Goal: Transaction & Acquisition: Start New Rental

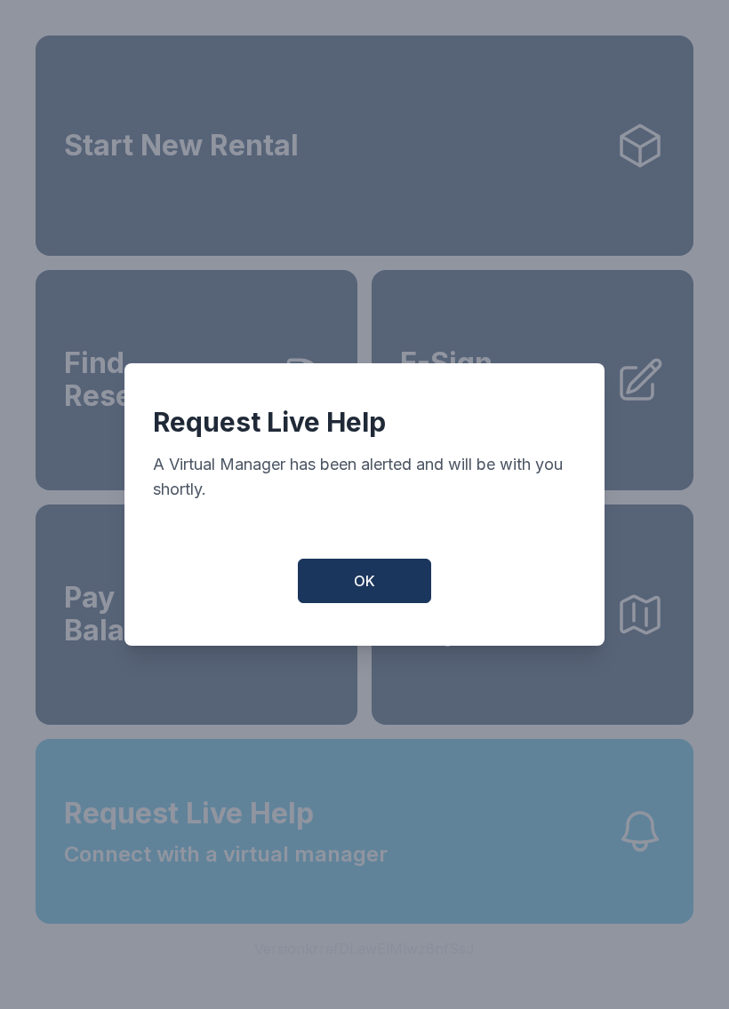
click at [360, 592] on span "OK" at bounding box center [364, 580] width 21 height 21
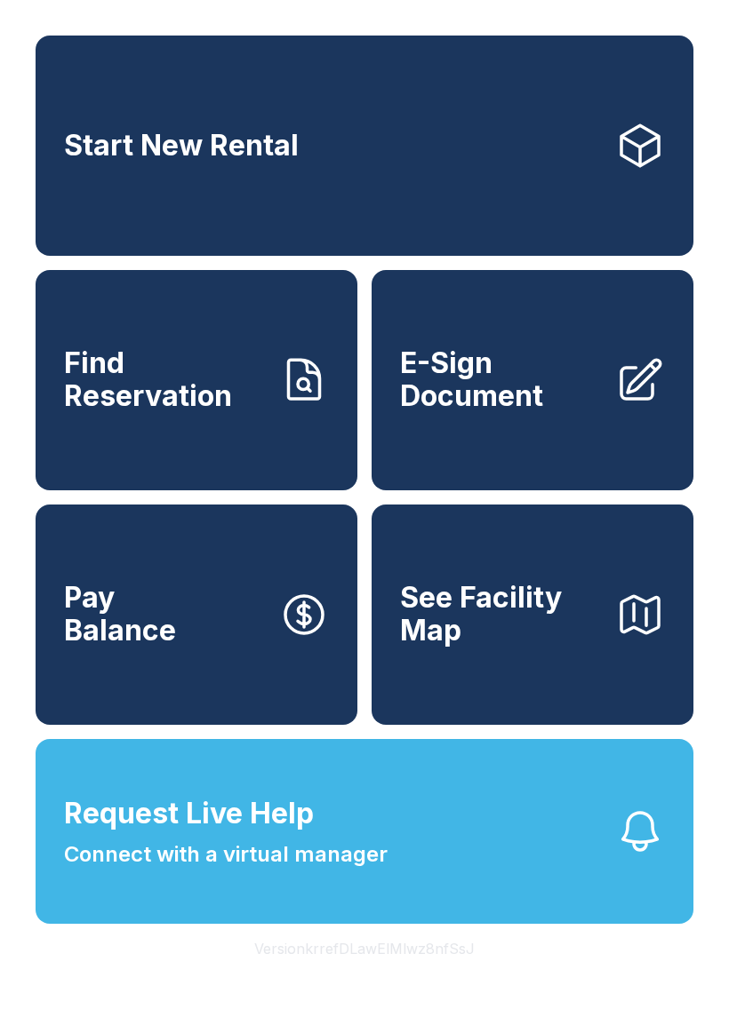
click at [206, 394] on span "Find Reservation" at bounding box center [164, 379] width 201 height 65
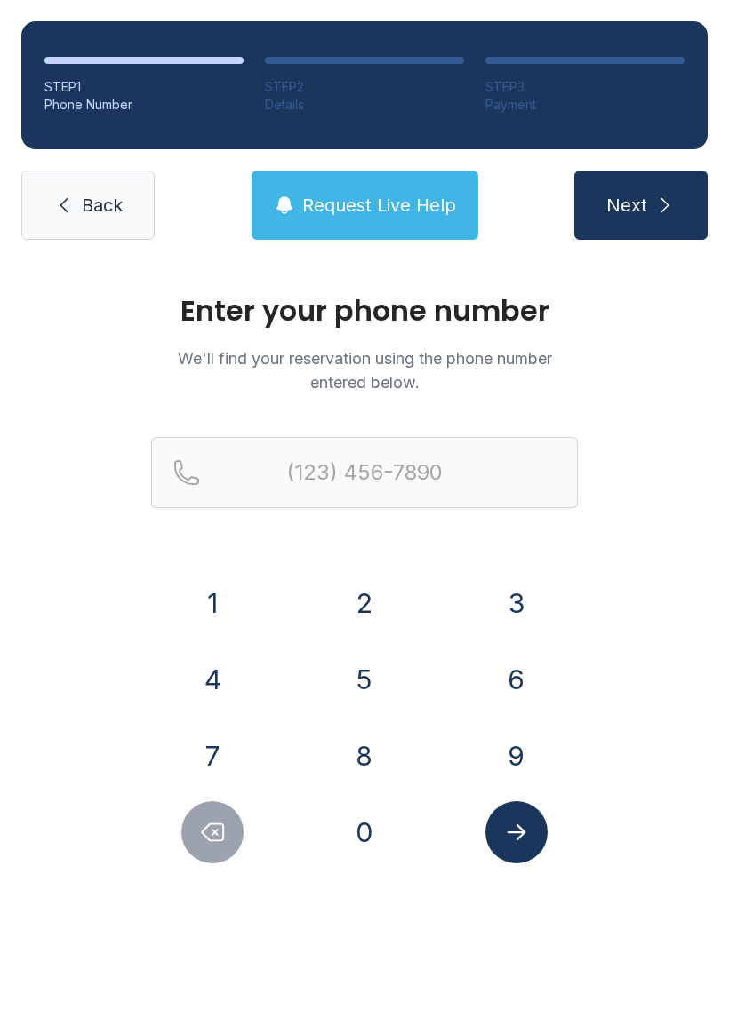
click at [517, 677] on button "6" at bounding box center [516, 680] width 62 height 62
click at [208, 592] on button "1" at bounding box center [212, 603] width 62 height 62
click at [219, 738] on button "7" at bounding box center [212, 756] width 62 height 62
click at [368, 674] on button "5" at bounding box center [364, 680] width 62 height 62
click at [506, 745] on button "9" at bounding box center [516, 756] width 62 height 62
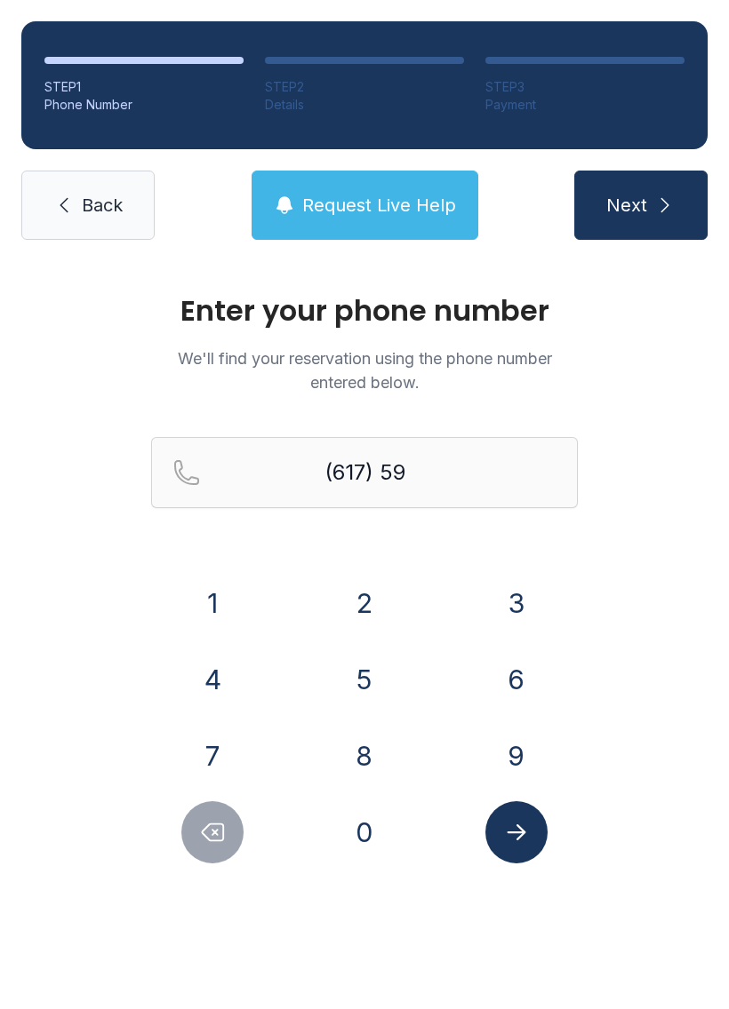
click at [506, 745] on button "9" at bounding box center [516, 756] width 62 height 62
click at [370, 597] on button "2" at bounding box center [364, 603] width 62 height 62
click at [215, 743] on button "7" at bounding box center [212, 756] width 62 height 62
click at [510, 681] on button "6" at bounding box center [516, 680] width 62 height 62
click at [382, 675] on button "5" at bounding box center [364, 680] width 62 height 62
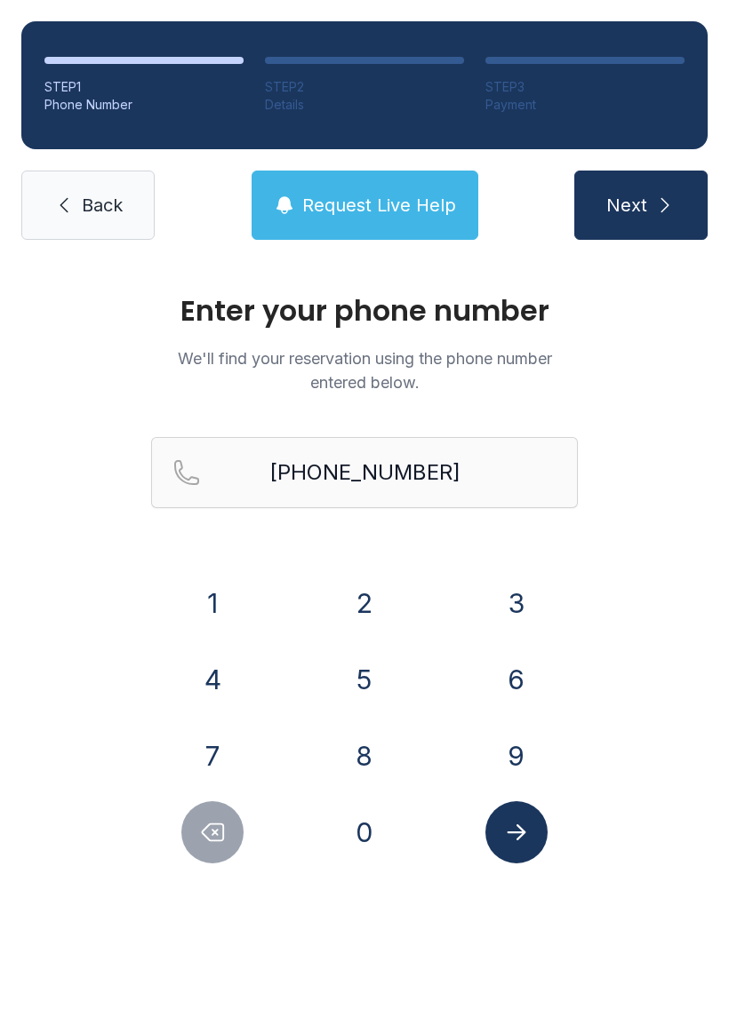
click at [508, 827] on icon "Submit lookup form" at bounding box center [516, 832] width 27 height 27
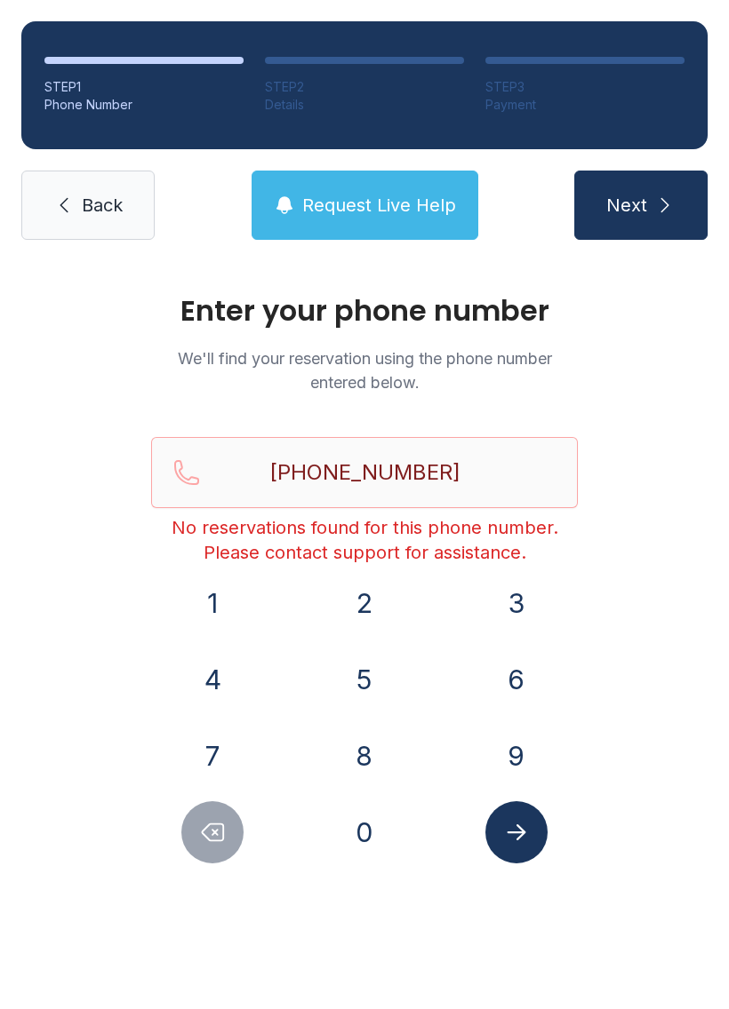
click at [206, 819] on icon "Delete number" at bounding box center [212, 832] width 27 height 27
type input "(617) 599-276"
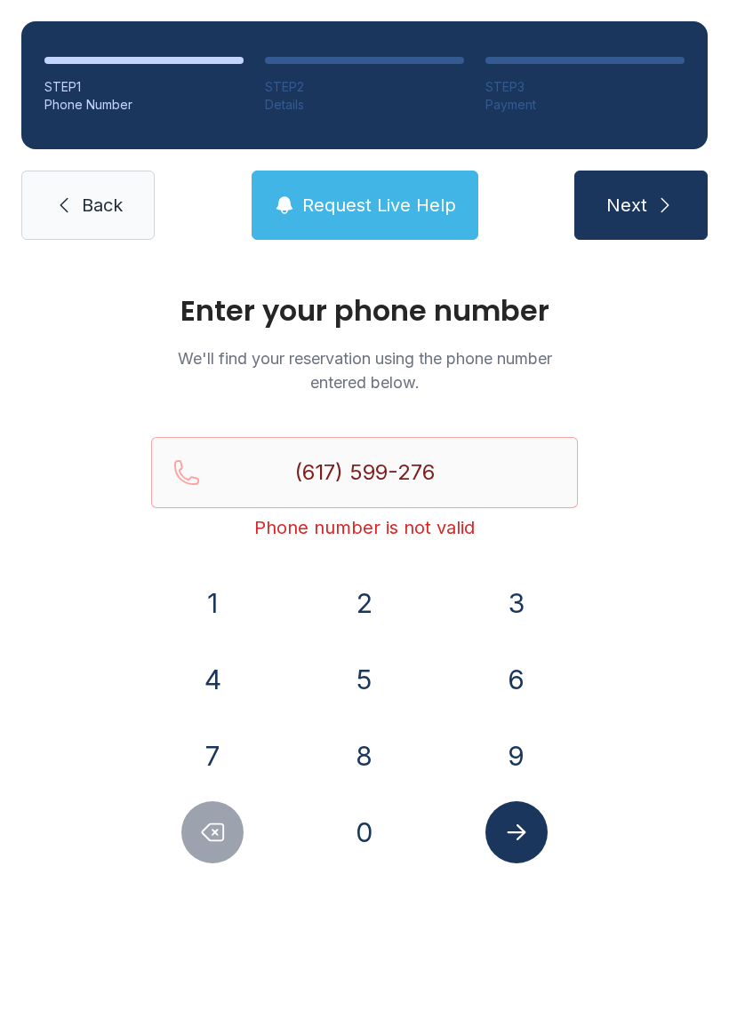
click at [335, 181] on button "Request Live Help" at bounding box center [364, 205] width 227 height 69
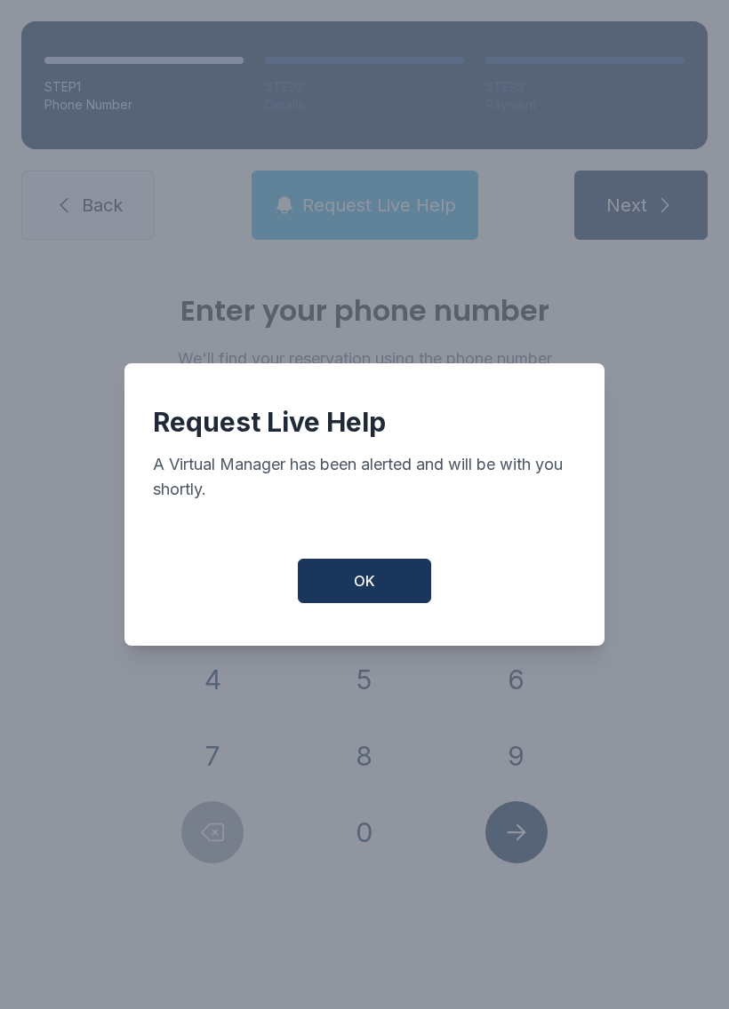
click at [359, 603] on button "OK" at bounding box center [364, 581] width 133 height 44
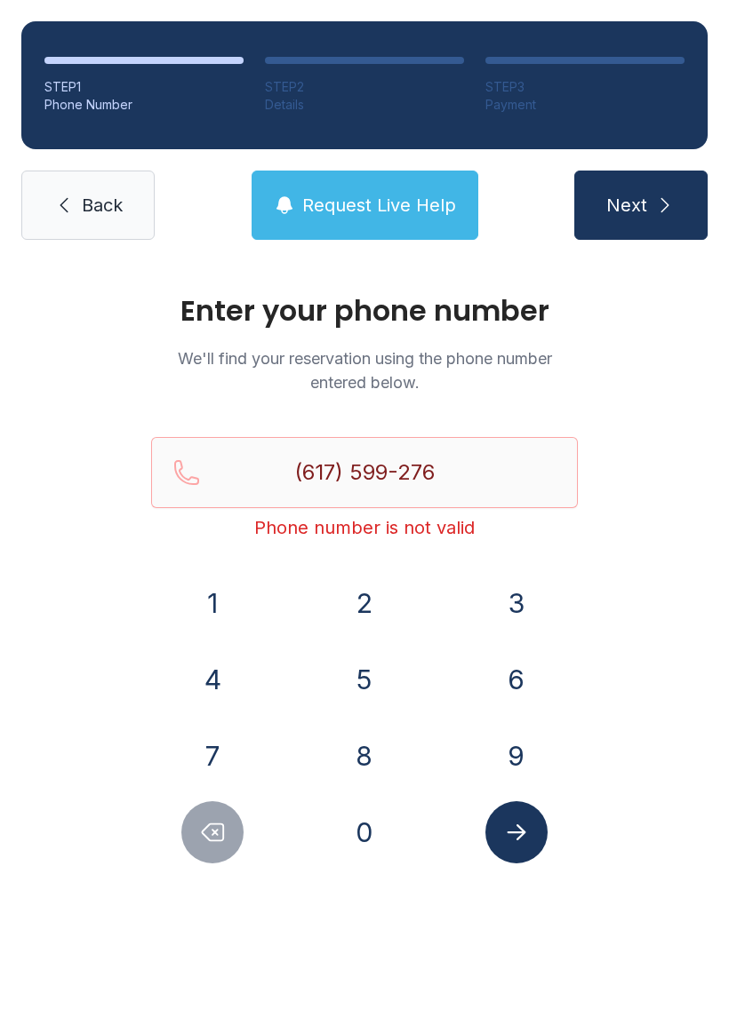
click at [85, 199] on span "Back" at bounding box center [102, 205] width 41 height 25
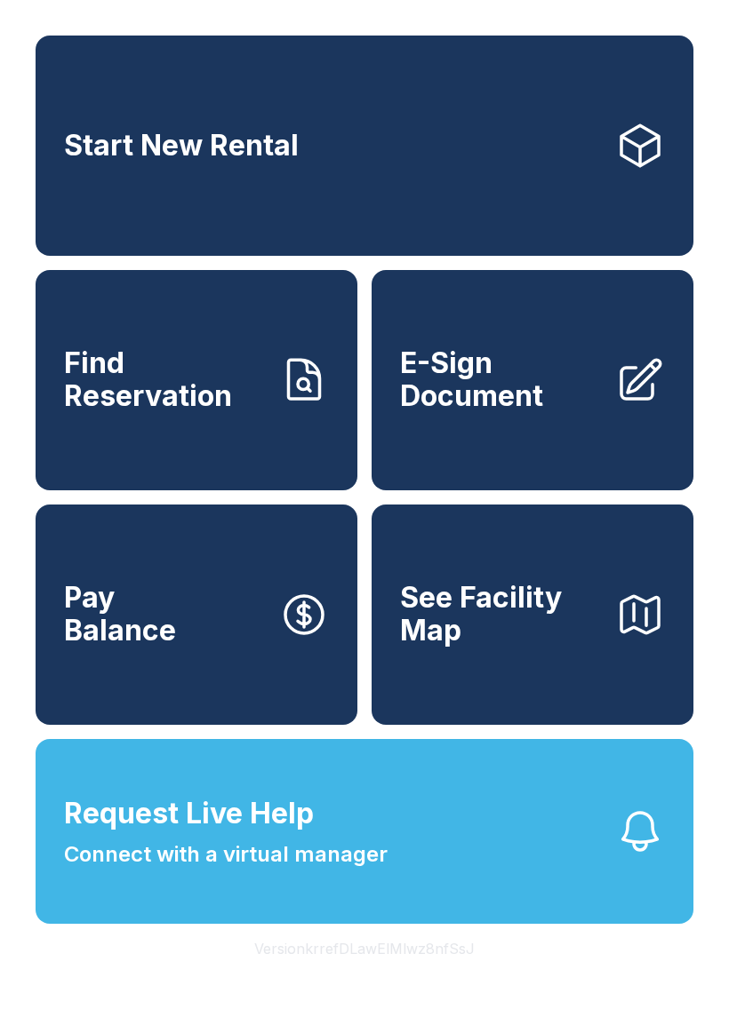
click at [172, 95] on link "Start New Rental" at bounding box center [364, 146] width 657 height 220
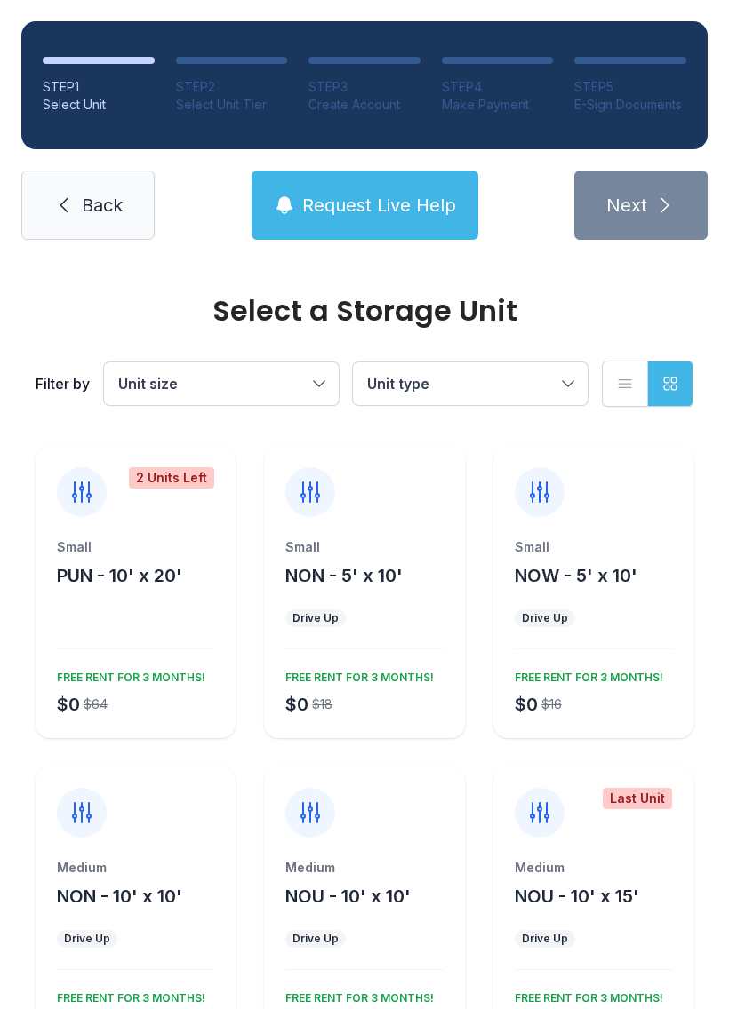
click at [306, 378] on span "Unit size" at bounding box center [212, 383] width 188 height 21
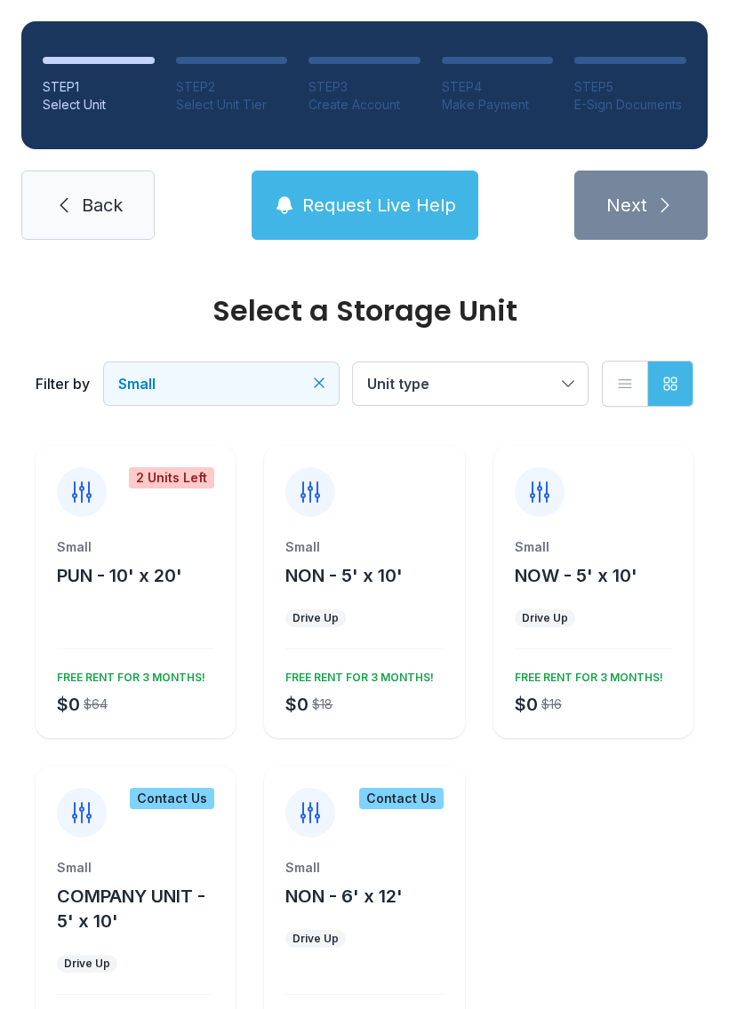
click at [561, 377] on button "Unit type" at bounding box center [470, 383] width 235 height 43
click at [641, 376] on button "List view" at bounding box center [624, 384] width 46 height 46
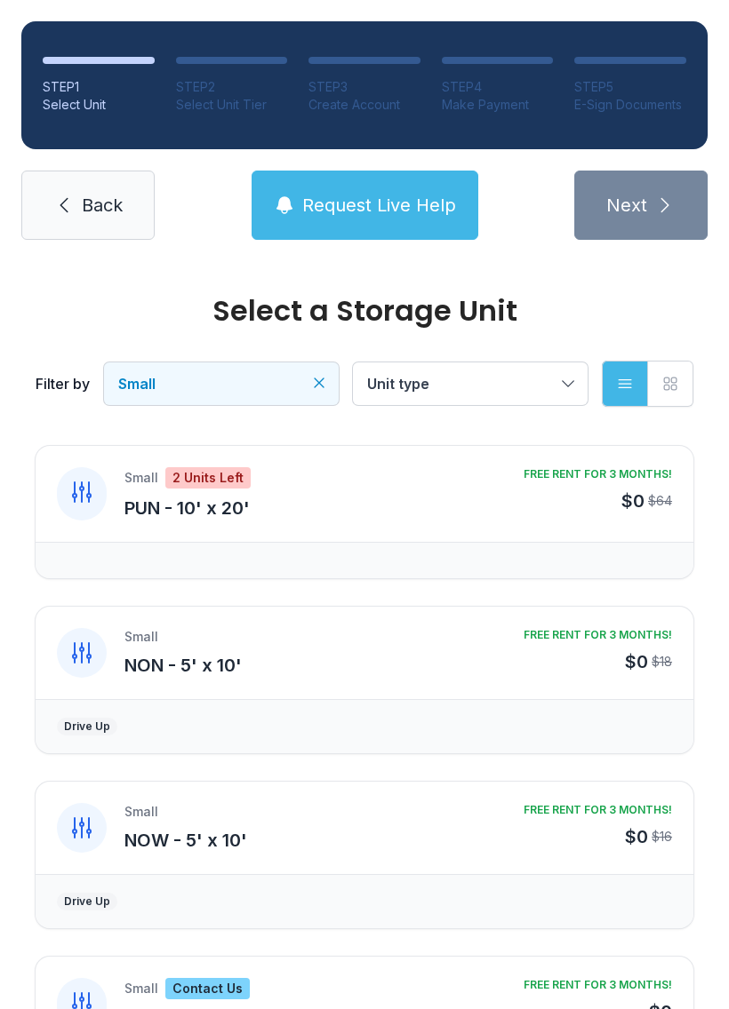
click at [561, 381] on button "Unit type" at bounding box center [470, 383] width 235 height 43
click at [69, 214] on icon at bounding box center [63, 205] width 21 height 21
